Goal: Task Accomplishment & Management: Use online tool/utility

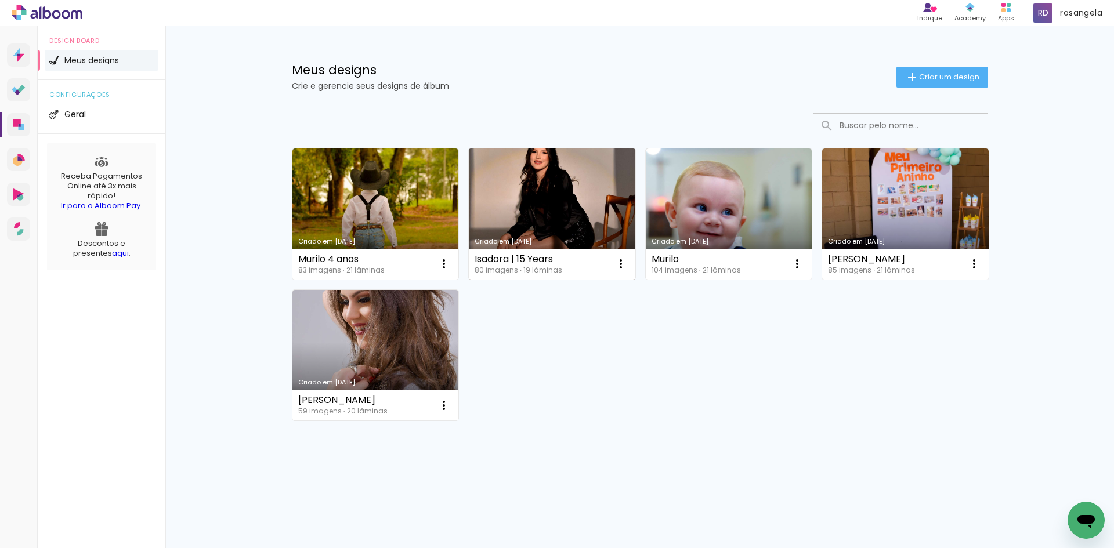
click at [524, 176] on link "Criado em [DATE]" at bounding box center [552, 213] width 166 height 131
